Goal: Information Seeking & Learning: Learn about a topic

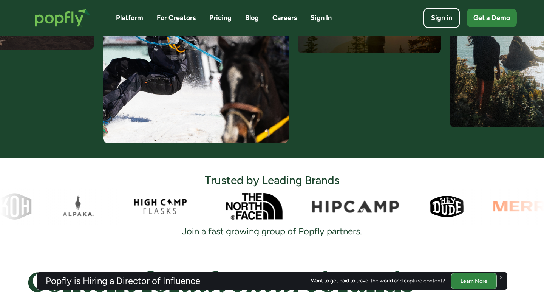
scroll to position [363, 0]
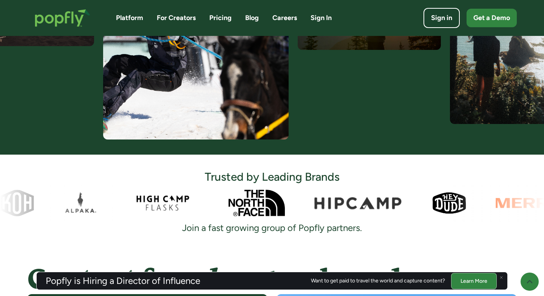
click at [282, 24] on div "Platform For Creators Pricing Blog Careers Sign In Sign in Get a Demo" at bounding box center [272, 18] width 490 height 33
click at [284, 18] on link "Careers" at bounding box center [284, 17] width 25 height 9
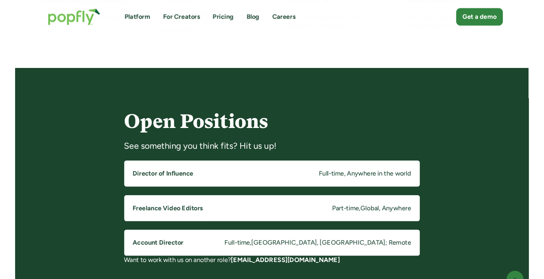
scroll to position [504, 0]
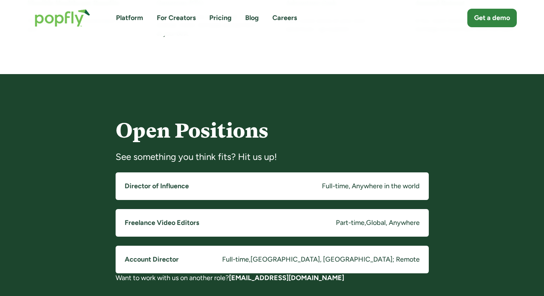
click at [246, 190] on link "Director of Influence Full-time, Anywhere in the world" at bounding box center [272, 186] width 313 height 28
